Goal: Information Seeking & Learning: Learn about a topic

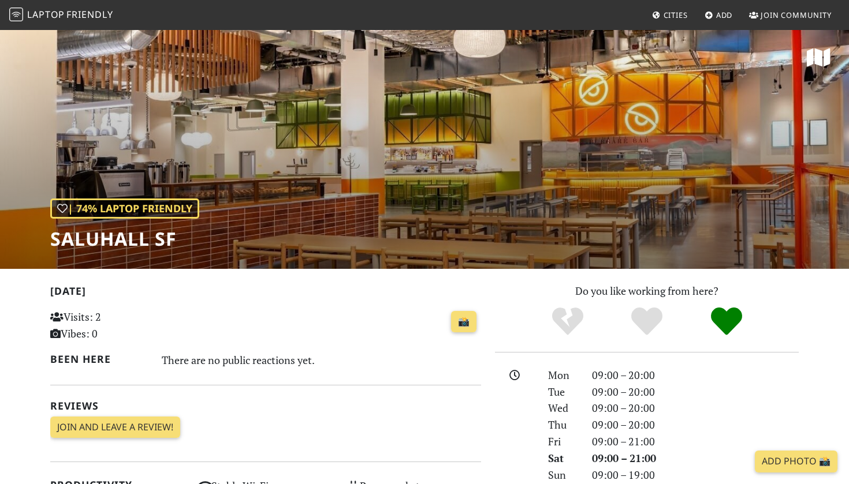
click at [428, 153] on div "| 74% Laptop Friendly Saluhall SF" at bounding box center [424, 149] width 849 height 240
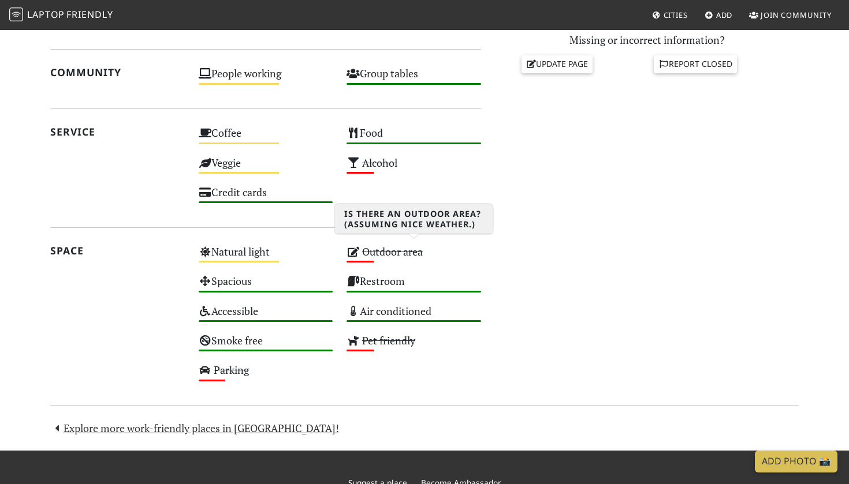
scroll to position [546, 0]
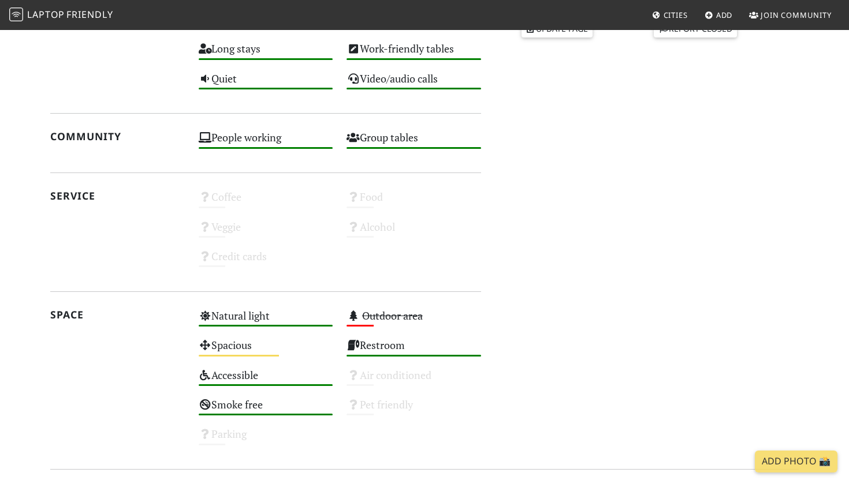
scroll to position [277, 0]
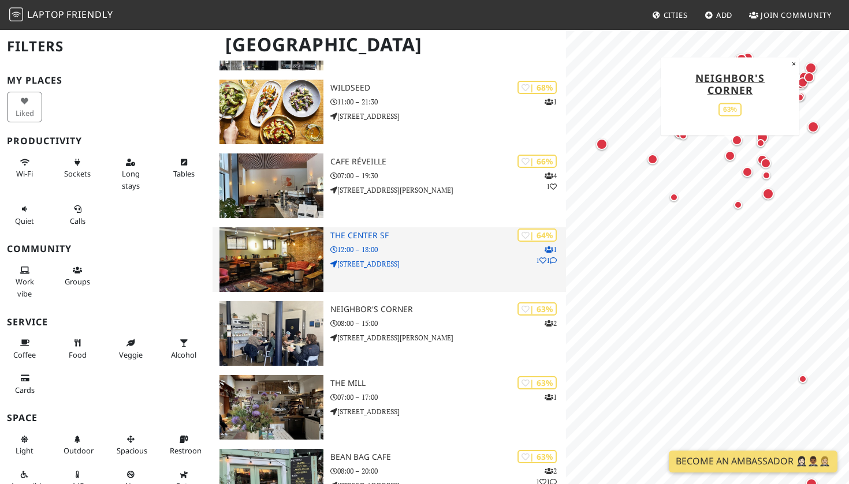
scroll to position [1793, 0]
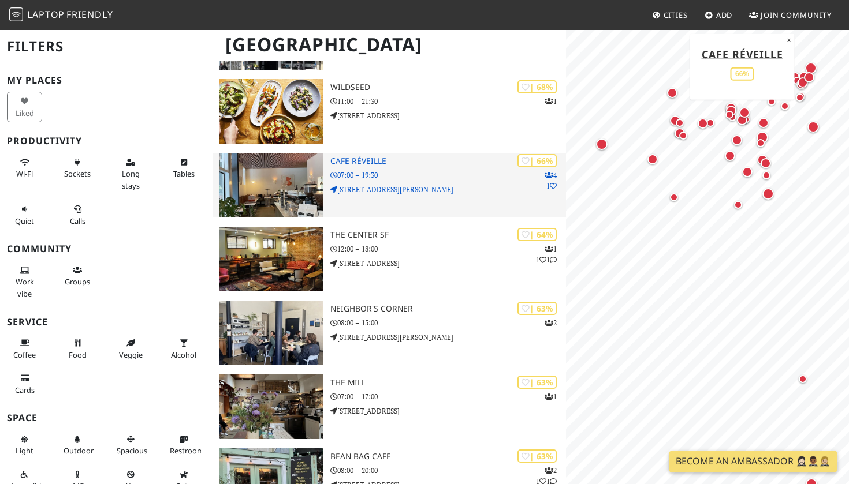
click at [296, 178] on img at bounding box center [271, 185] width 104 height 65
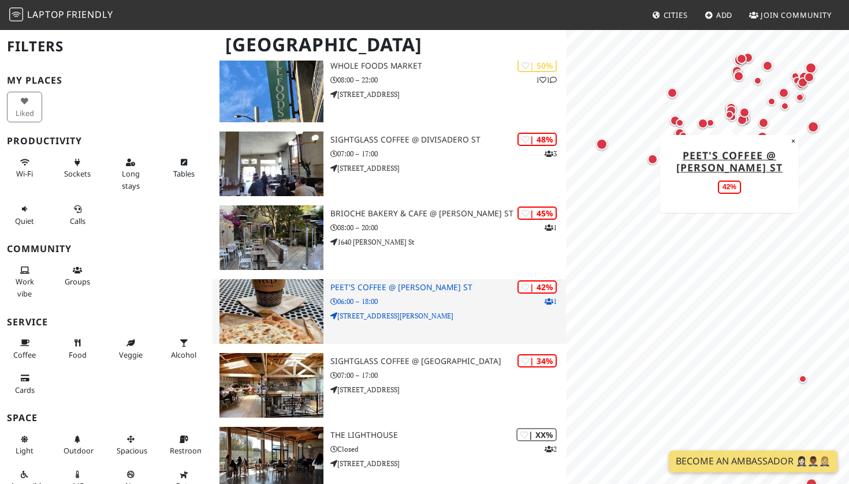
scroll to position [3362, 0]
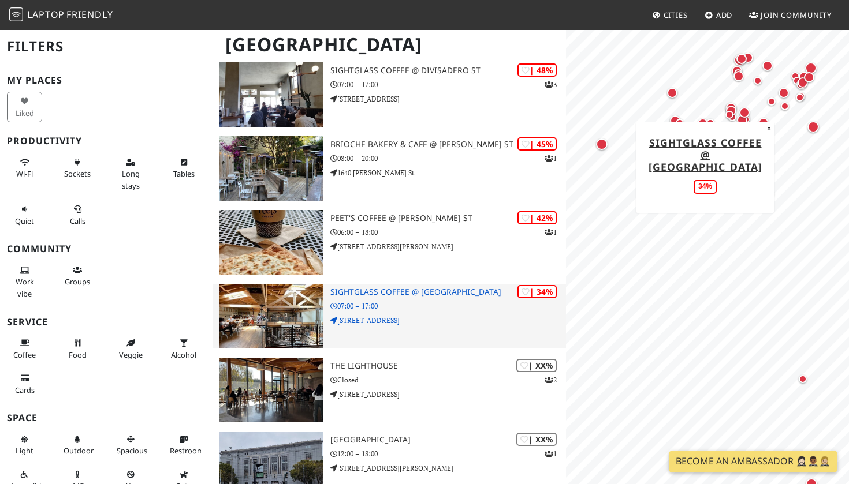
click at [276, 311] on img at bounding box center [271, 316] width 104 height 65
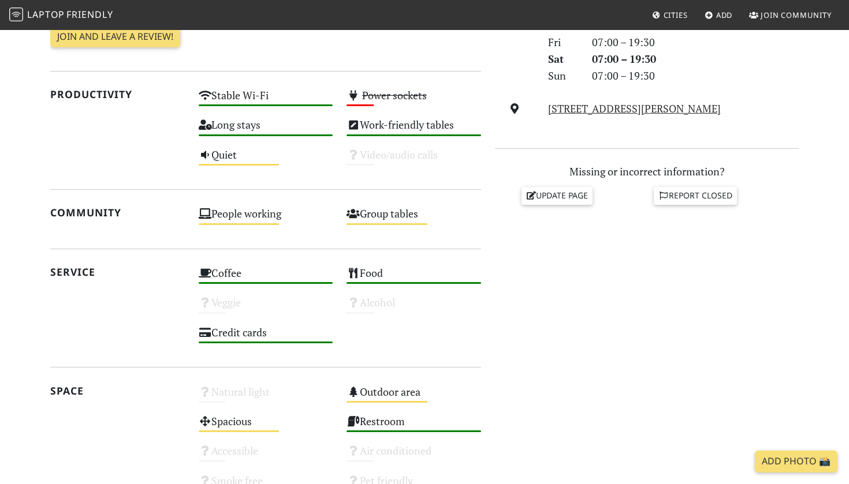
scroll to position [424, 0]
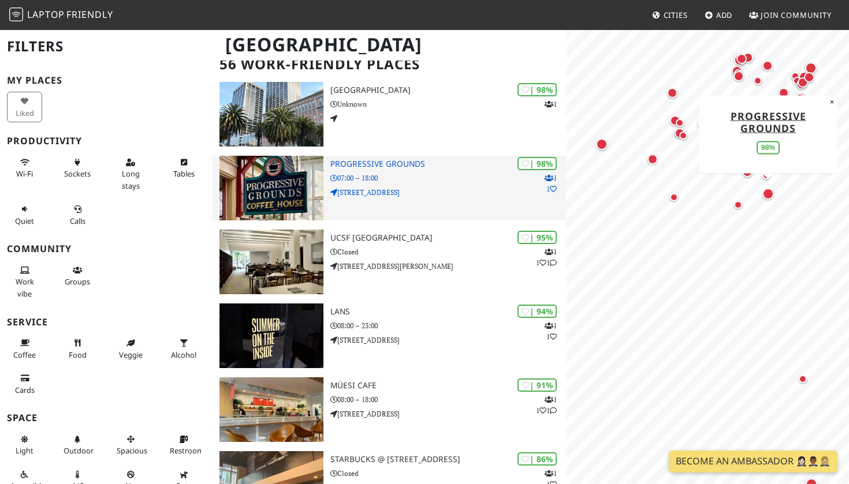
scroll to position [91, 0]
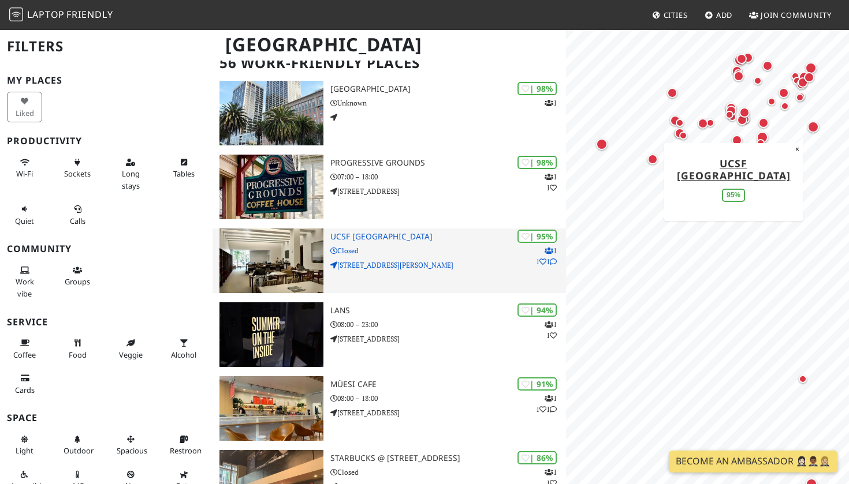
click at [282, 259] on img at bounding box center [271, 261] width 104 height 65
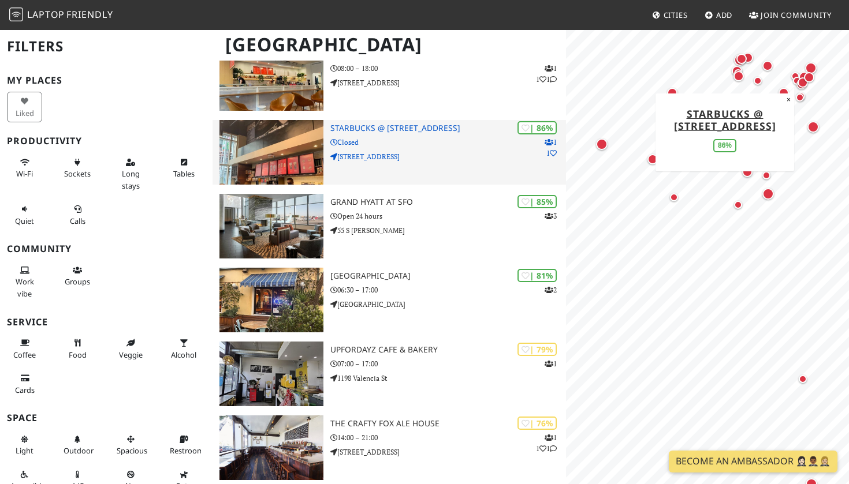
scroll to position [462, 0]
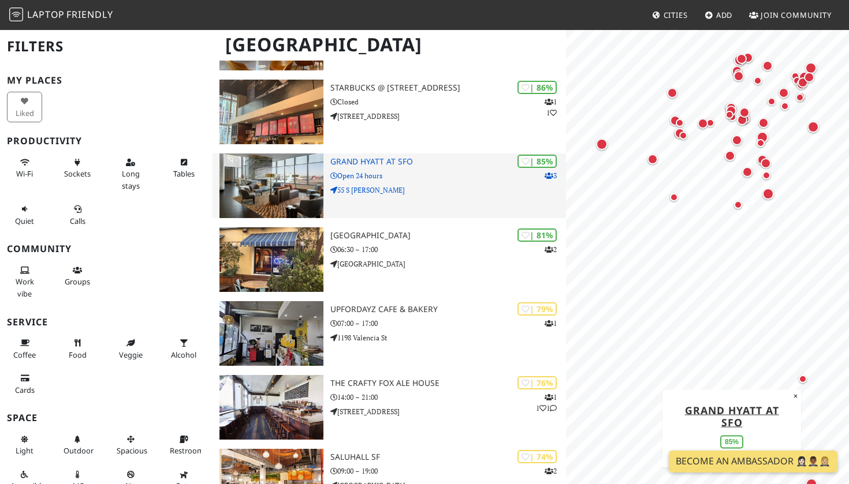
click at [266, 185] on img at bounding box center [271, 186] width 104 height 65
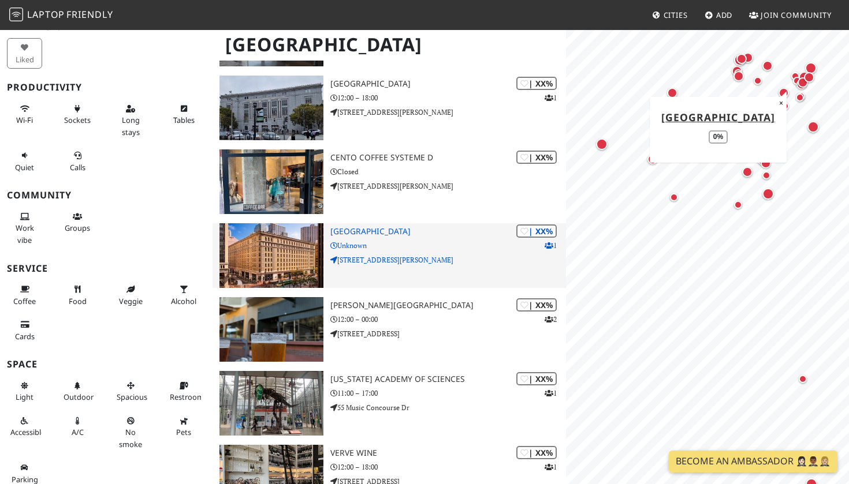
scroll to position [3801, 0]
